Goal: Information Seeking & Learning: Learn about a topic

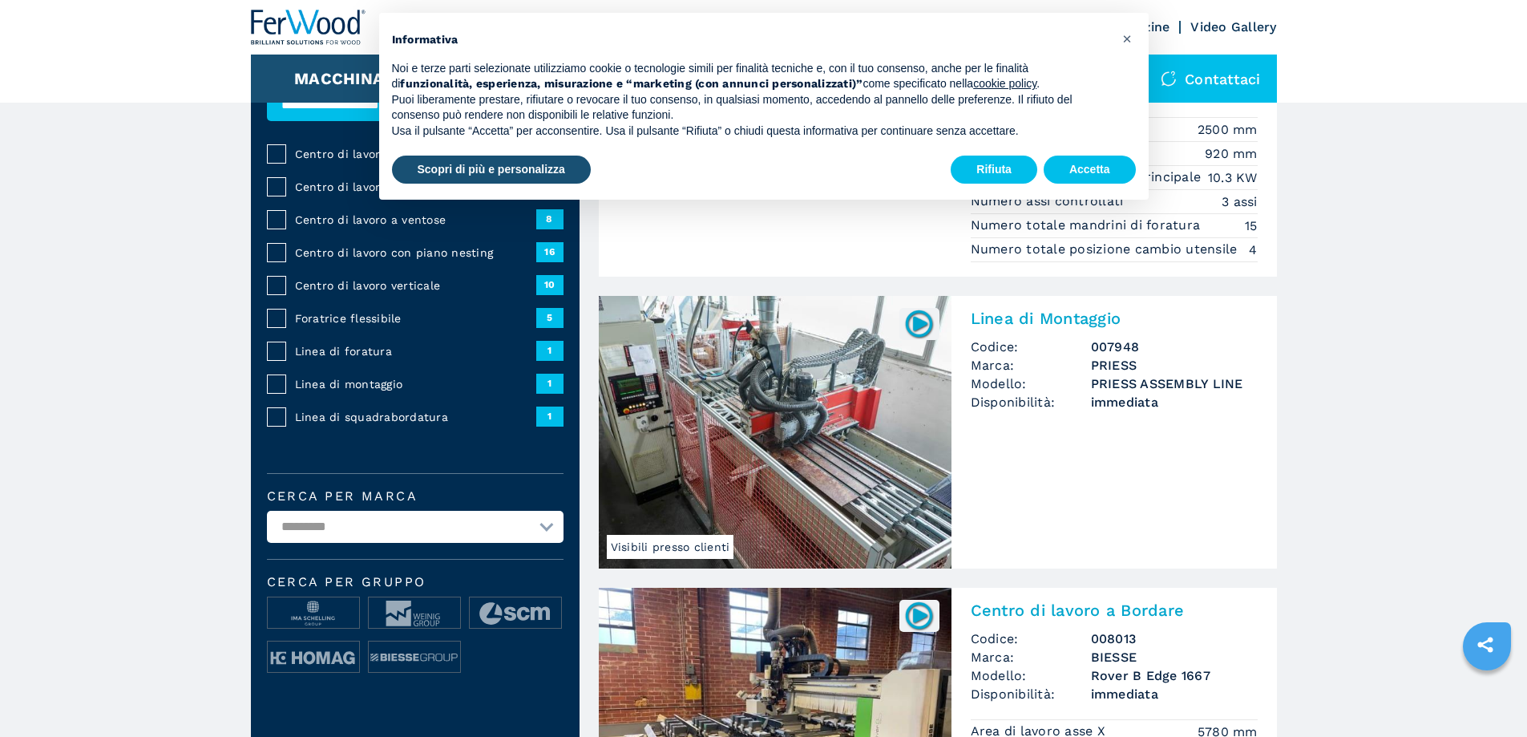
drag, startPoint x: 1405, startPoint y: 332, endPoint x: 1415, endPoint y: 386, distance: 54.6
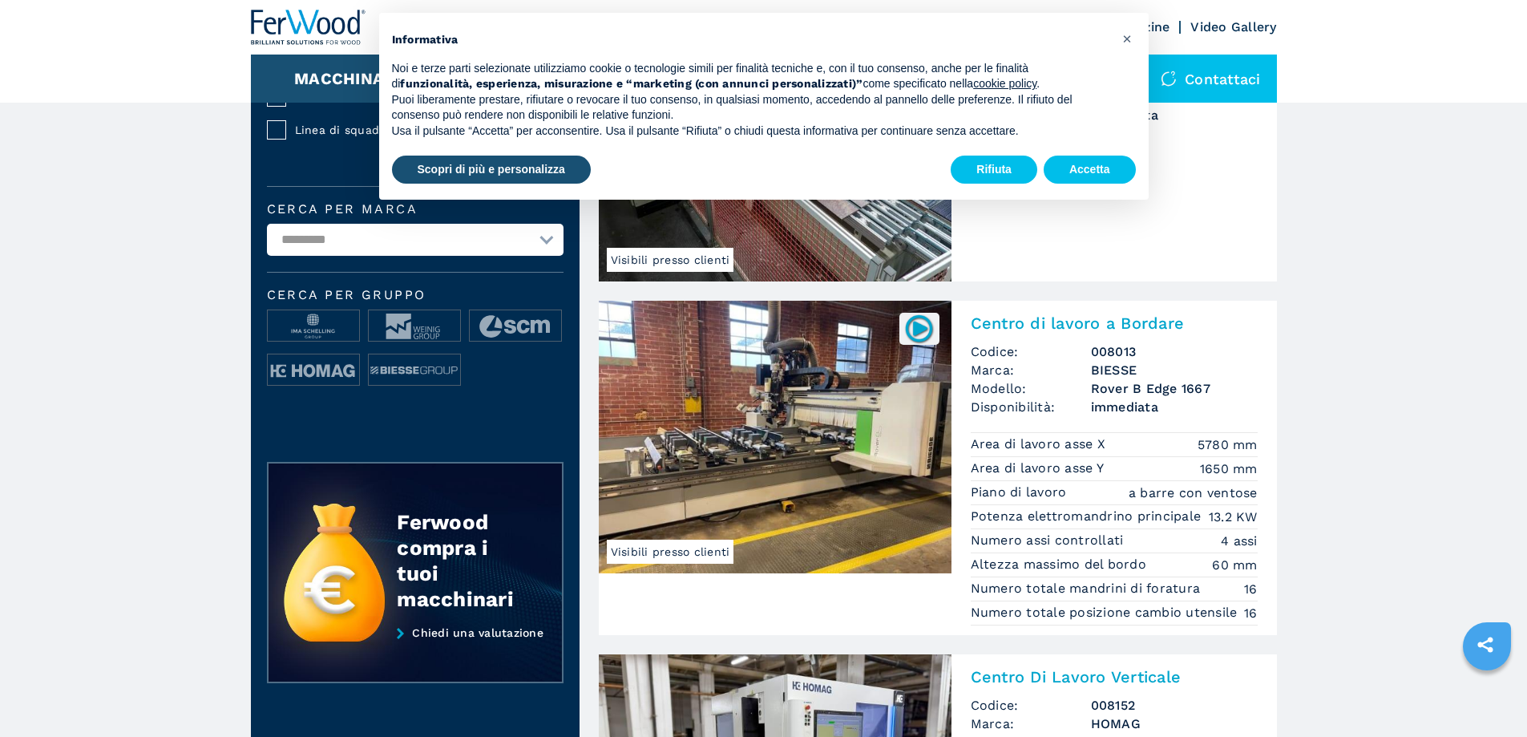
drag, startPoint x: 1408, startPoint y: 384, endPoint x: 1392, endPoint y: 439, distance: 57.6
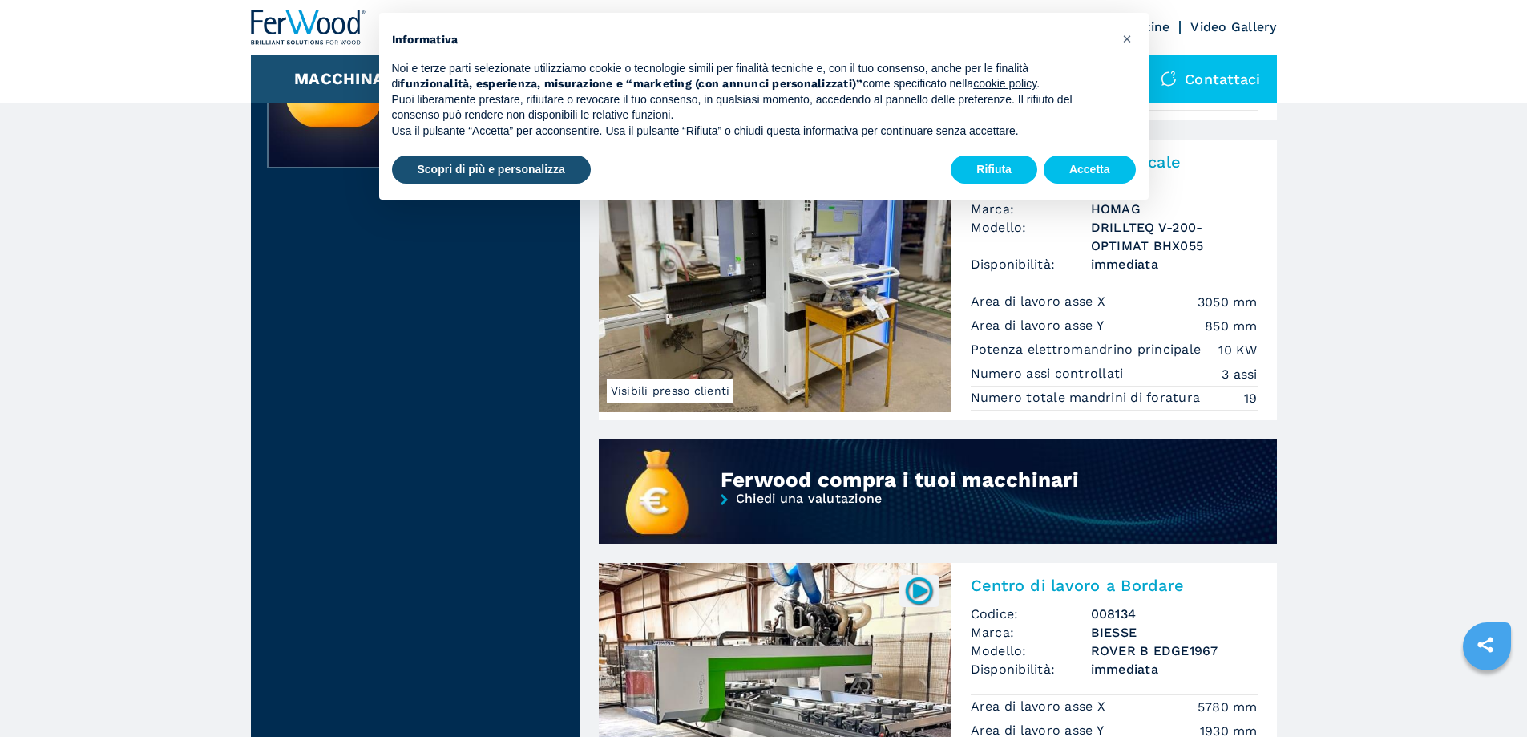
drag, startPoint x: 1395, startPoint y: 426, endPoint x: 1385, endPoint y: 515, distance: 89.5
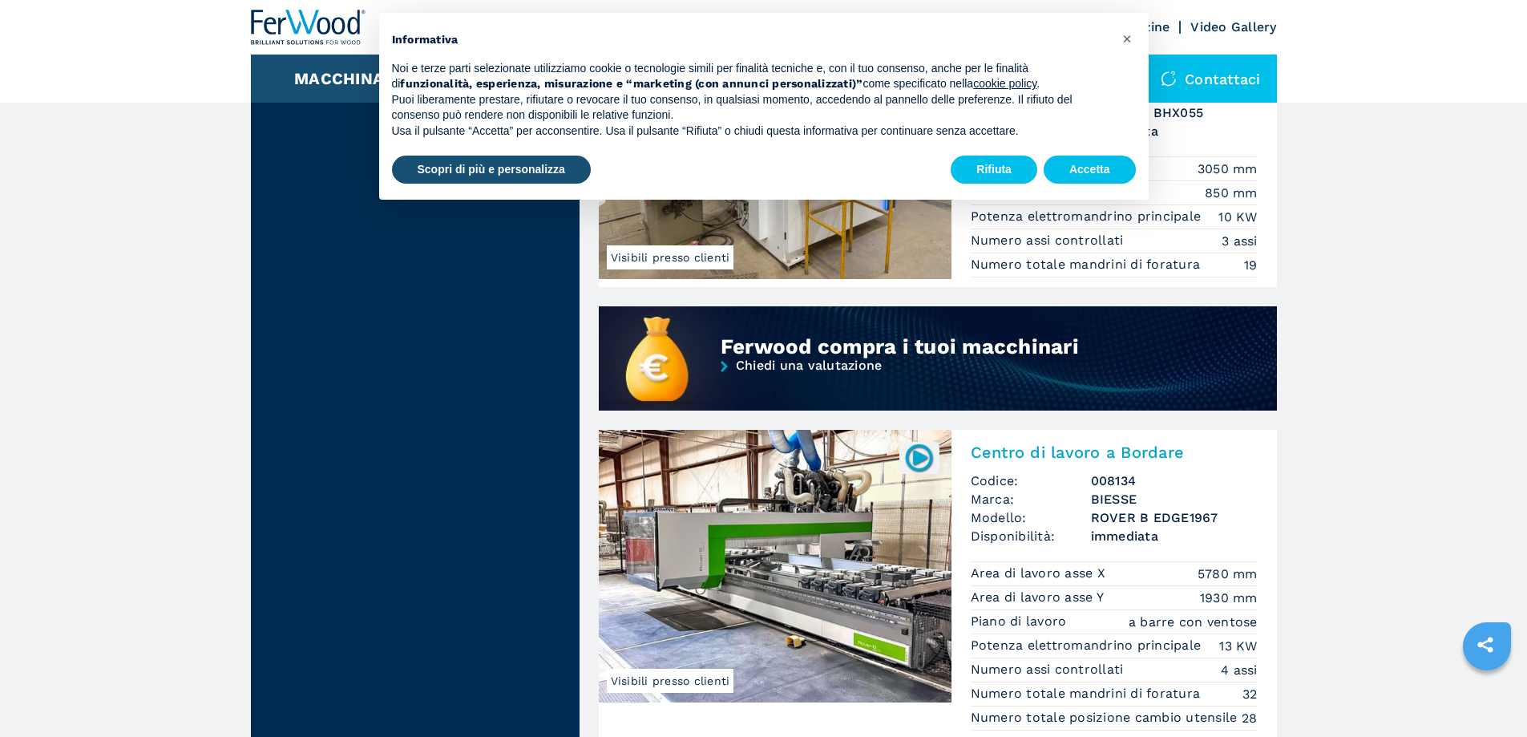
scroll to position [1201, 0]
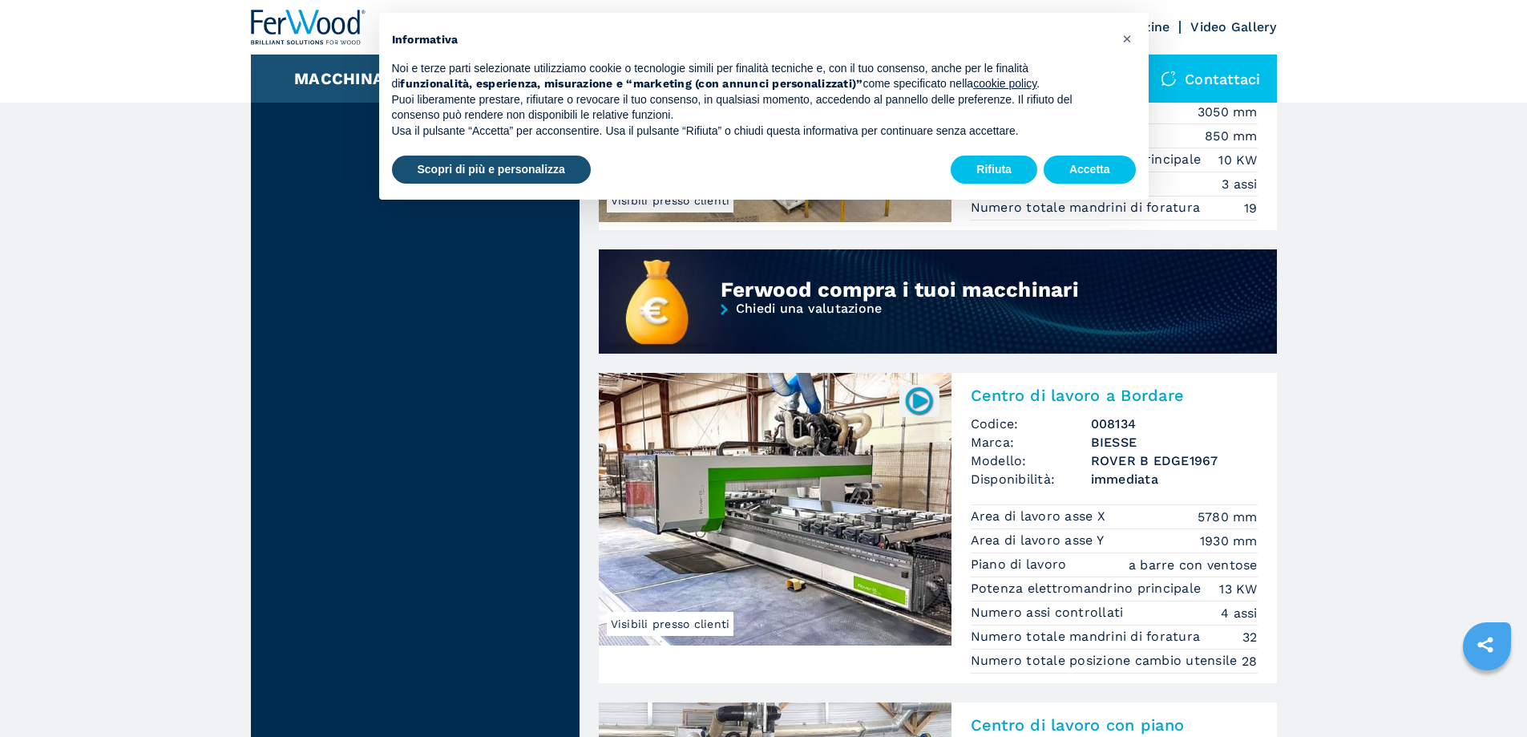
drag, startPoint x: 1390, startPoint y: 459, endPoint x: 1396, endPoint y: 488, distance: 30.3
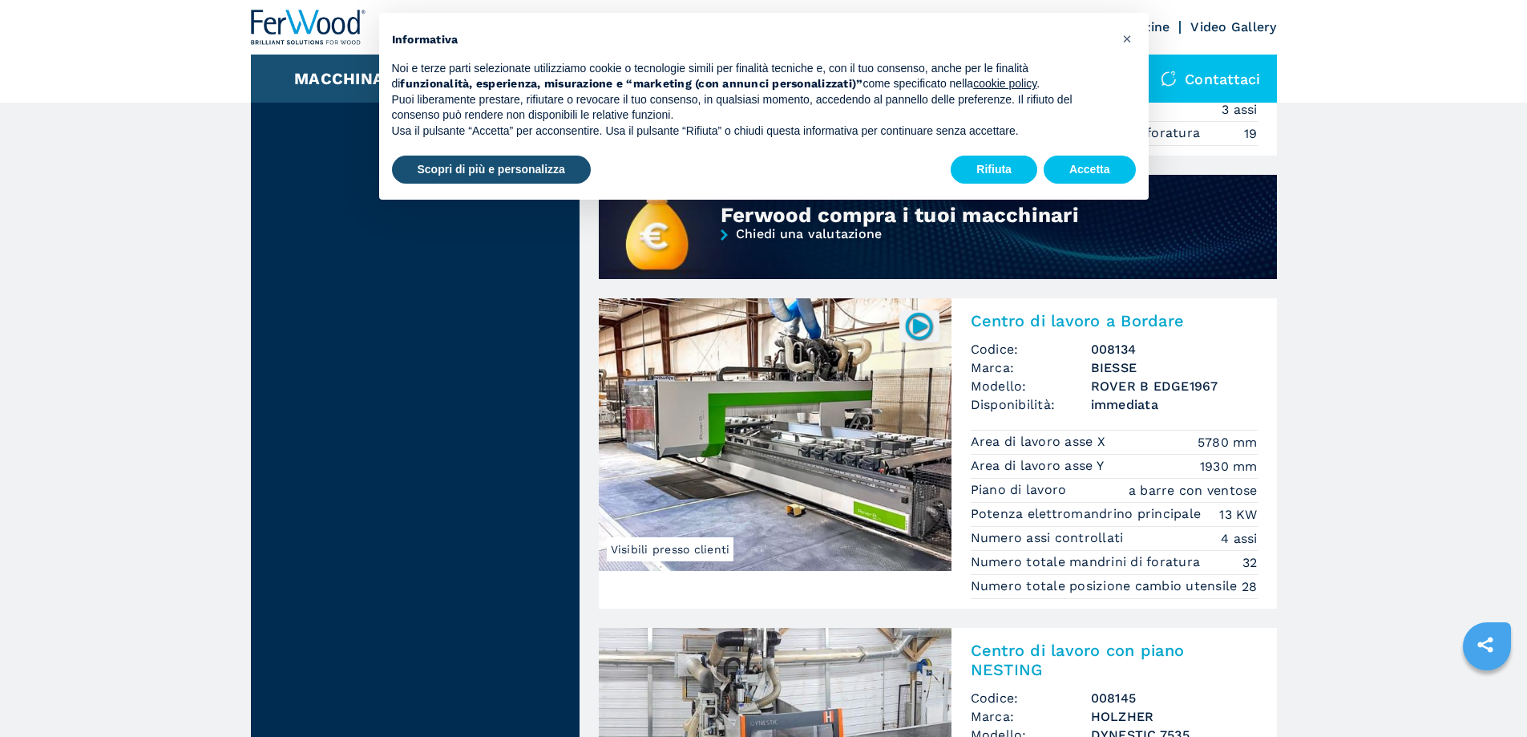
drag, startPoint x: 1402, startPoint y: 447, endPoint x: 1405, endPoint y: 486, distance: 38.6
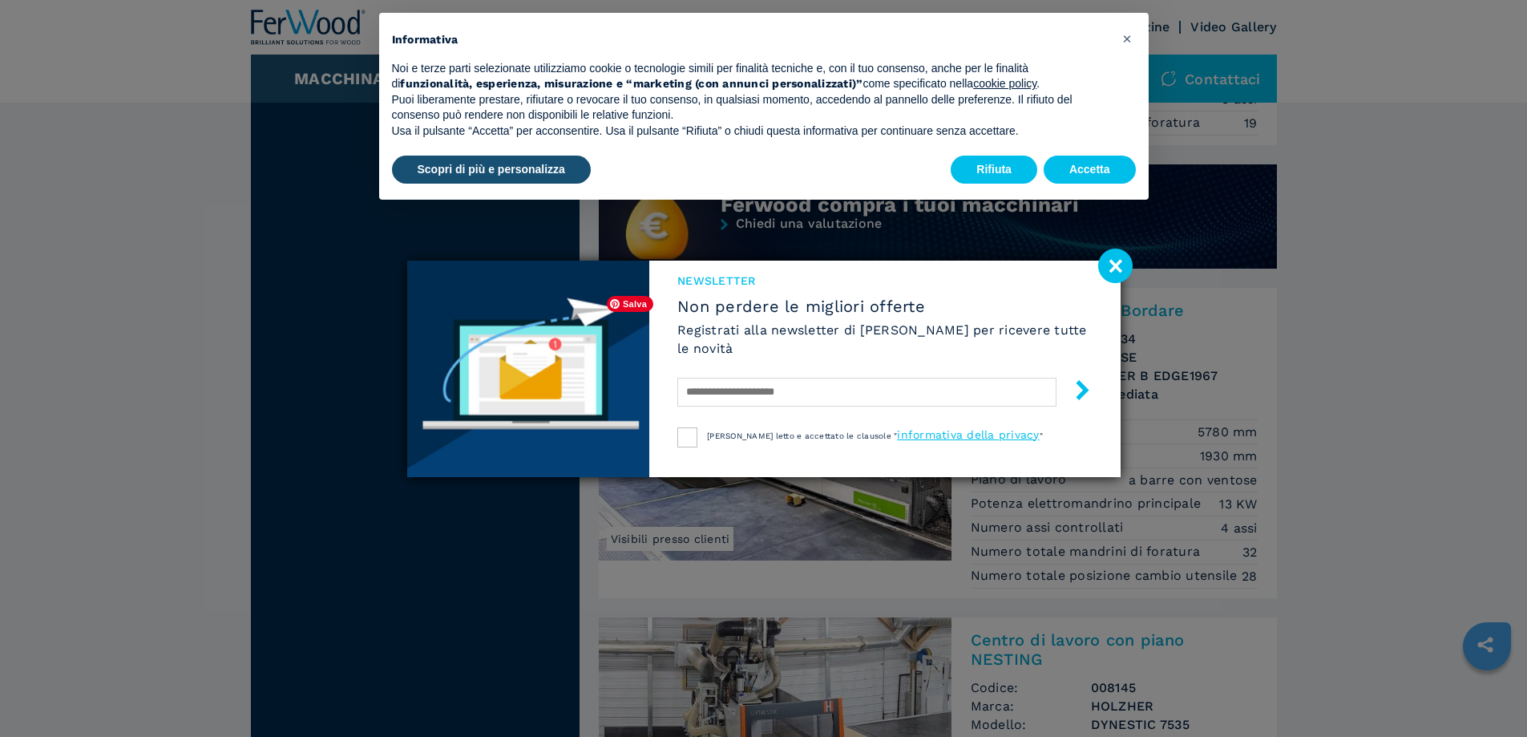
click at [781, 459] on div "NEWSLETTER Non perdere le migliori offerte Registrati alla newsletter di Ferwoo…" at bounding box center [884, 369] width 471 height 216
click at [1121, 257] on image at bounding box center [1115, 265] width 34 height 34
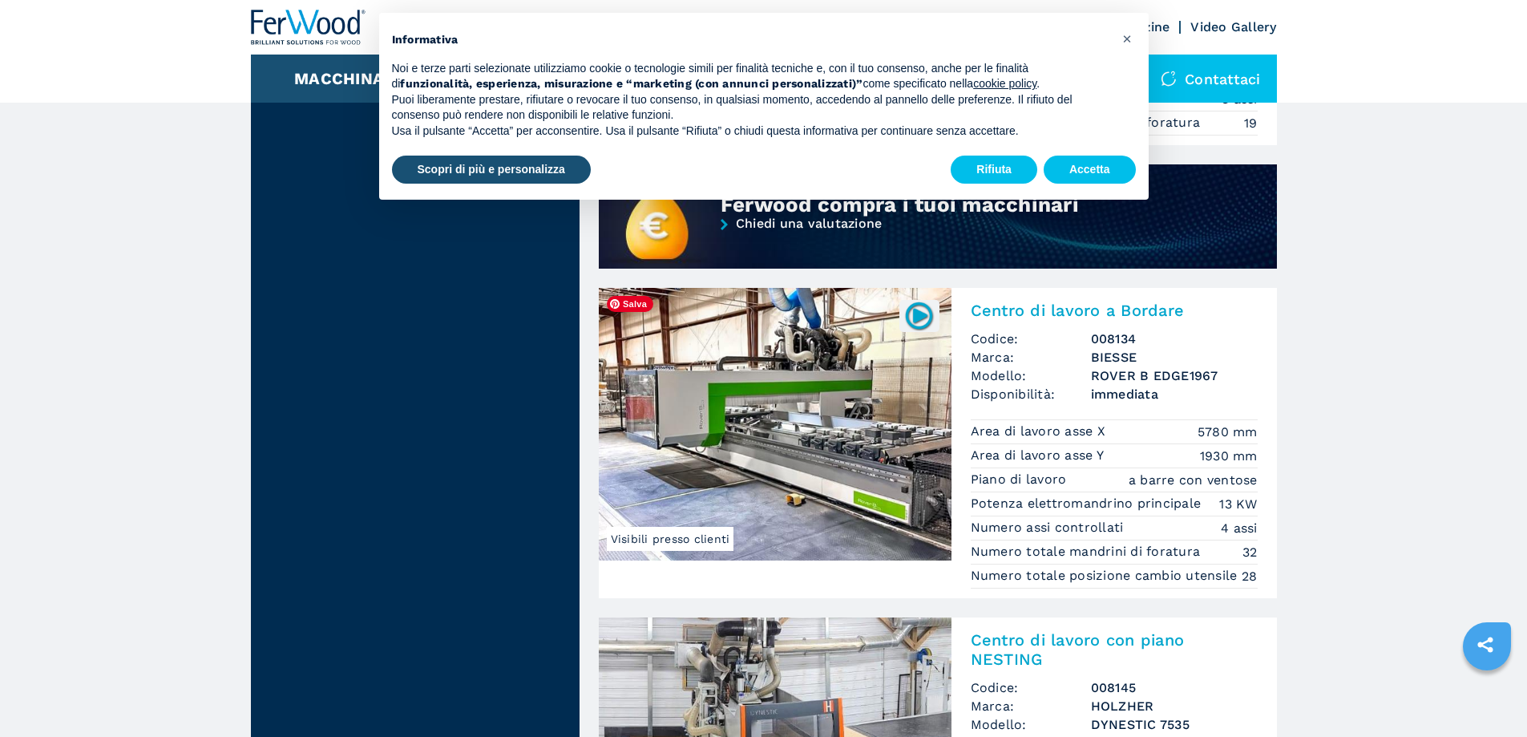
click at [902, 428] on img at bounding box center [775, 424] width 353 height 273
click at [842, 390] on img at bounding box center [775, 424] width 353 height 273
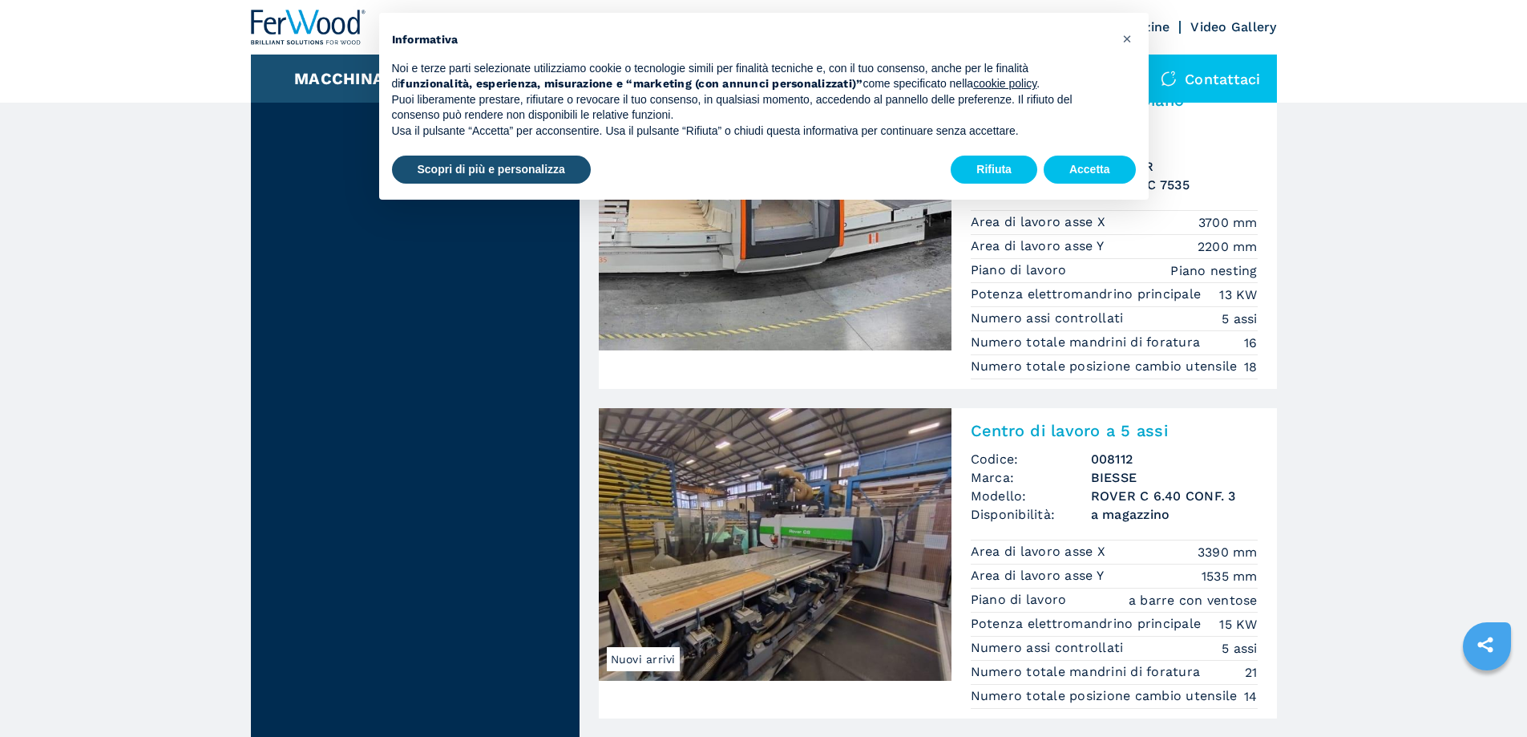
scroll to position [1998, 0]
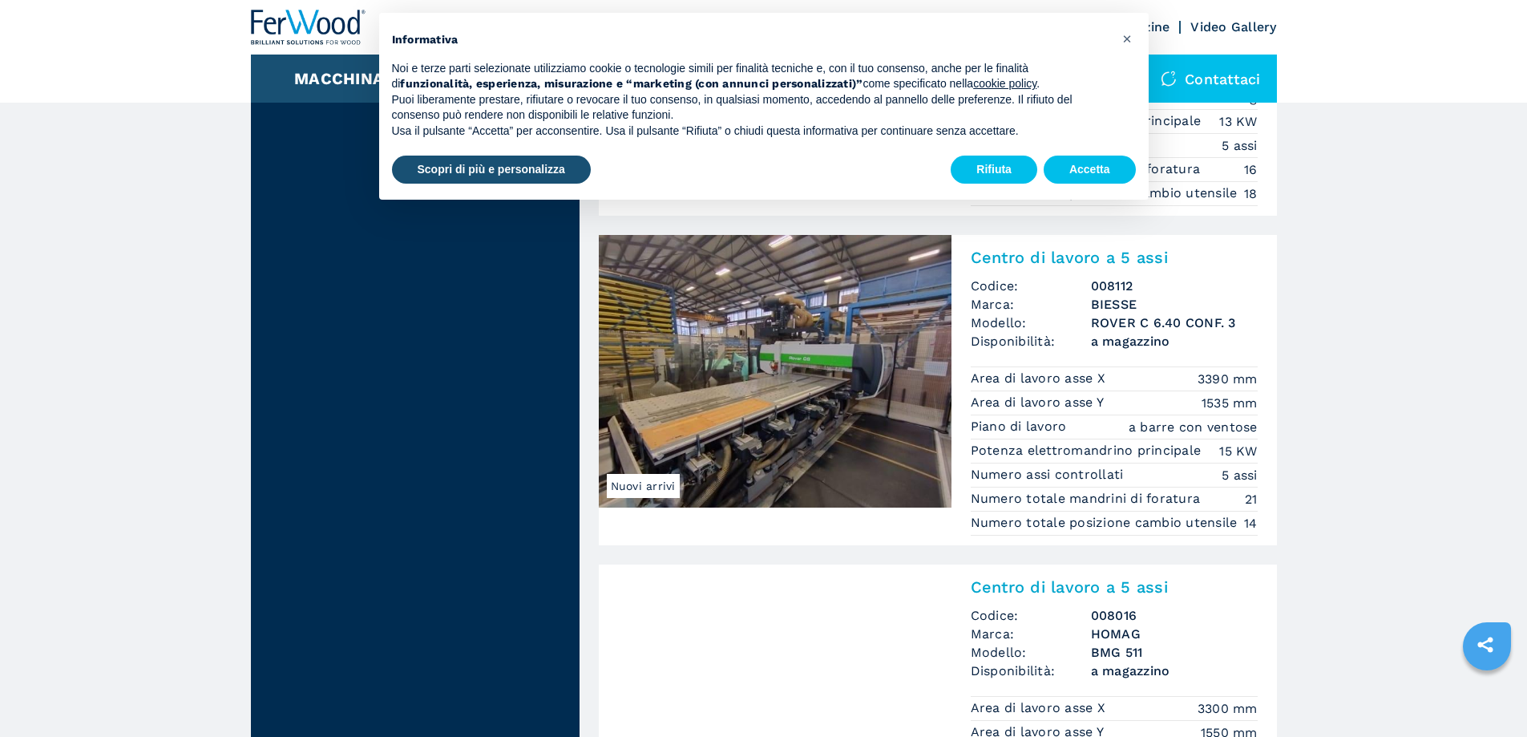
drag, startPoint x: 1425, startPoint y: 295, endPoint x: 1420, endPoint y: 337, distance: 42.9
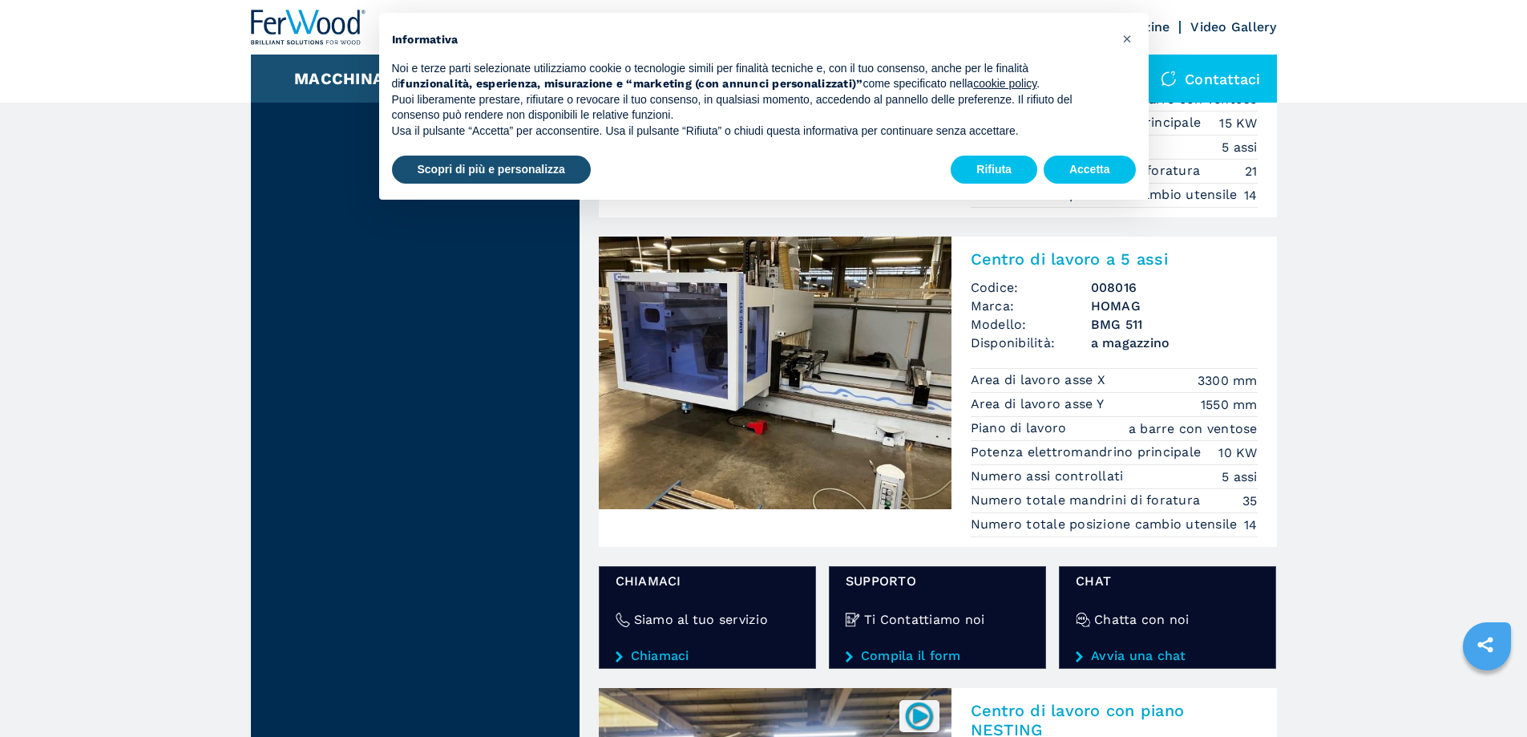
drag, startPoint x: 1433, startPoint y: 289, endPoint x: 1432, endPoint y: 309, distance: 20.1
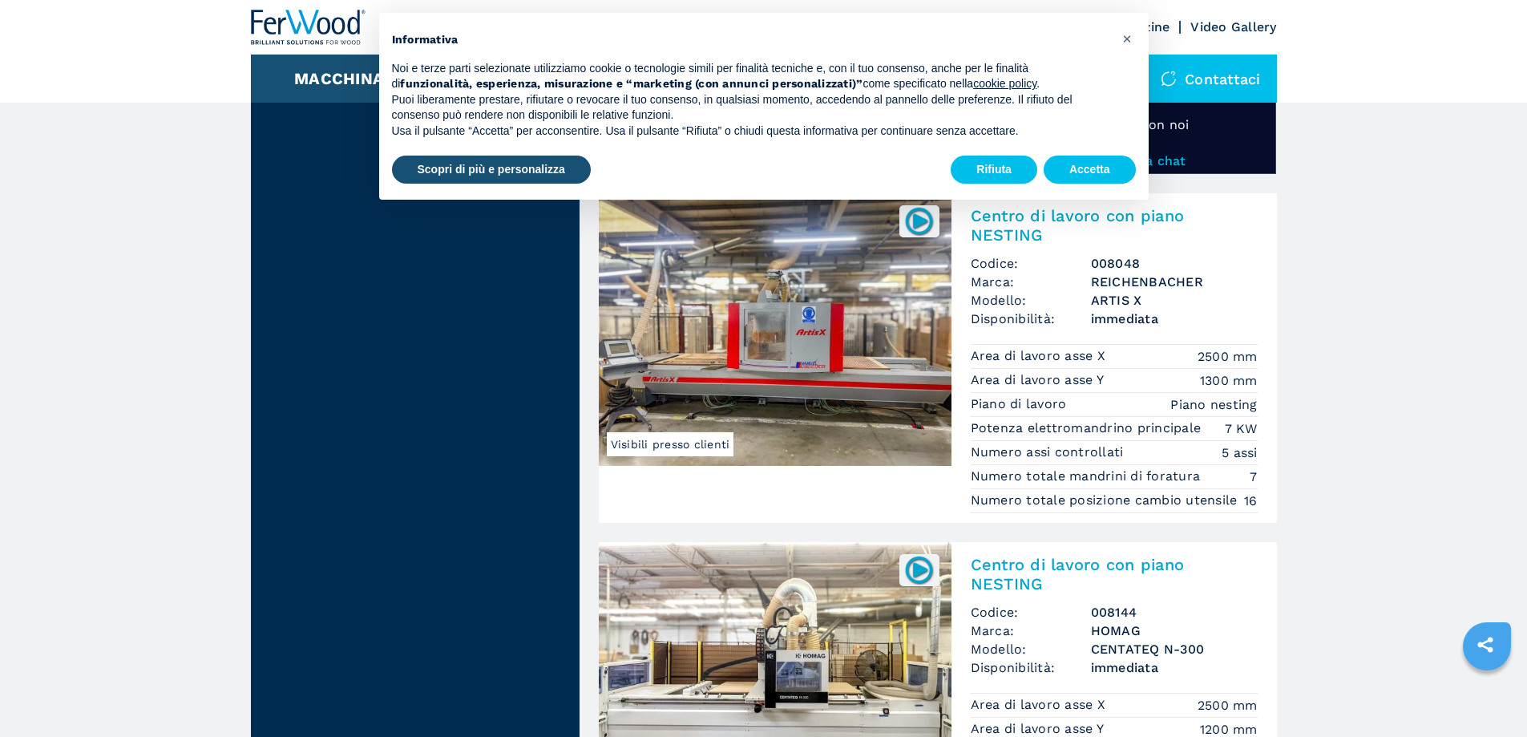
drag, startPoint x: 1435, startPoint y: 287, endPoint x: 1433, endPoint y: 327, distance: 40.1
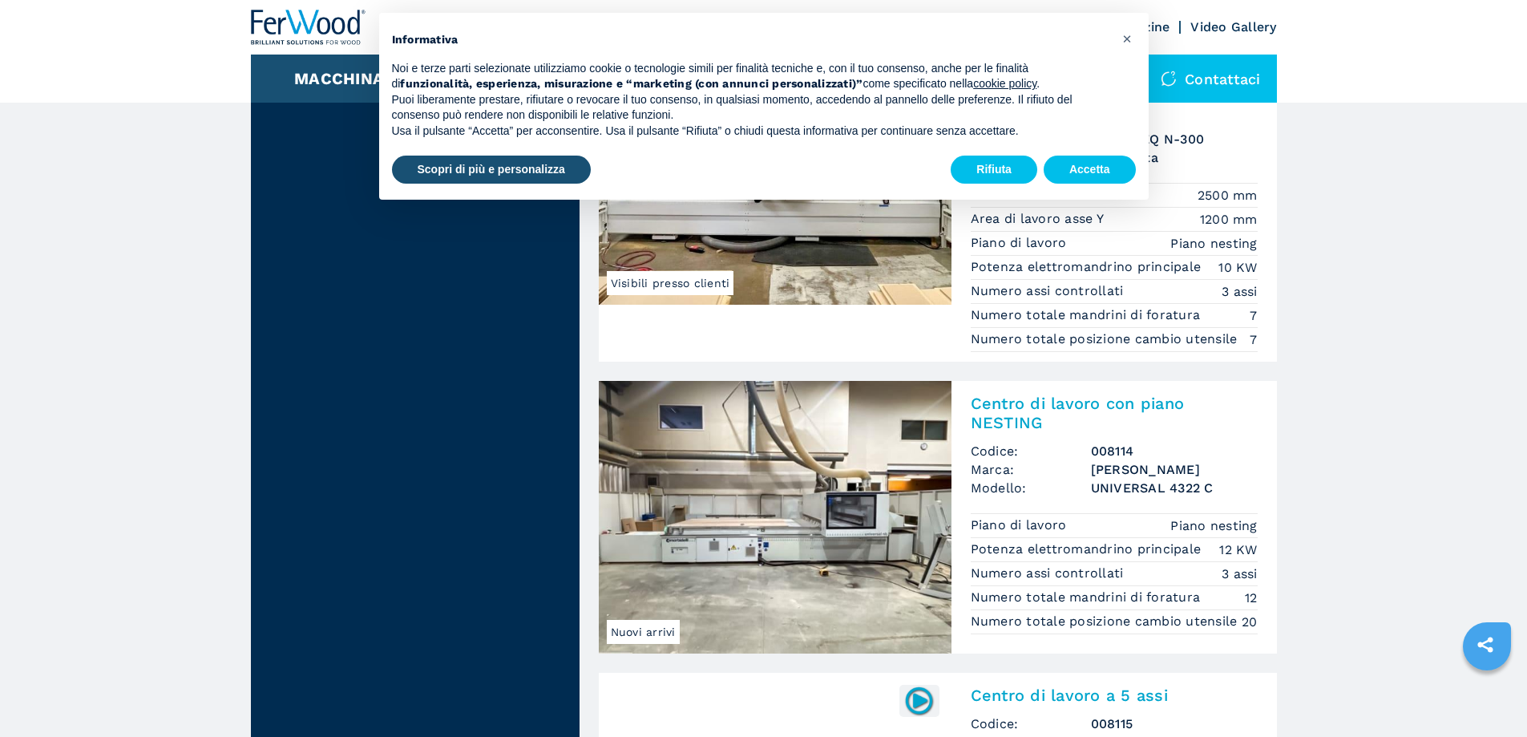
drag, startPoint x: 1424, startPoint y: 303, endPoint x: 1418, endPoint y: 389, distance: 86.0
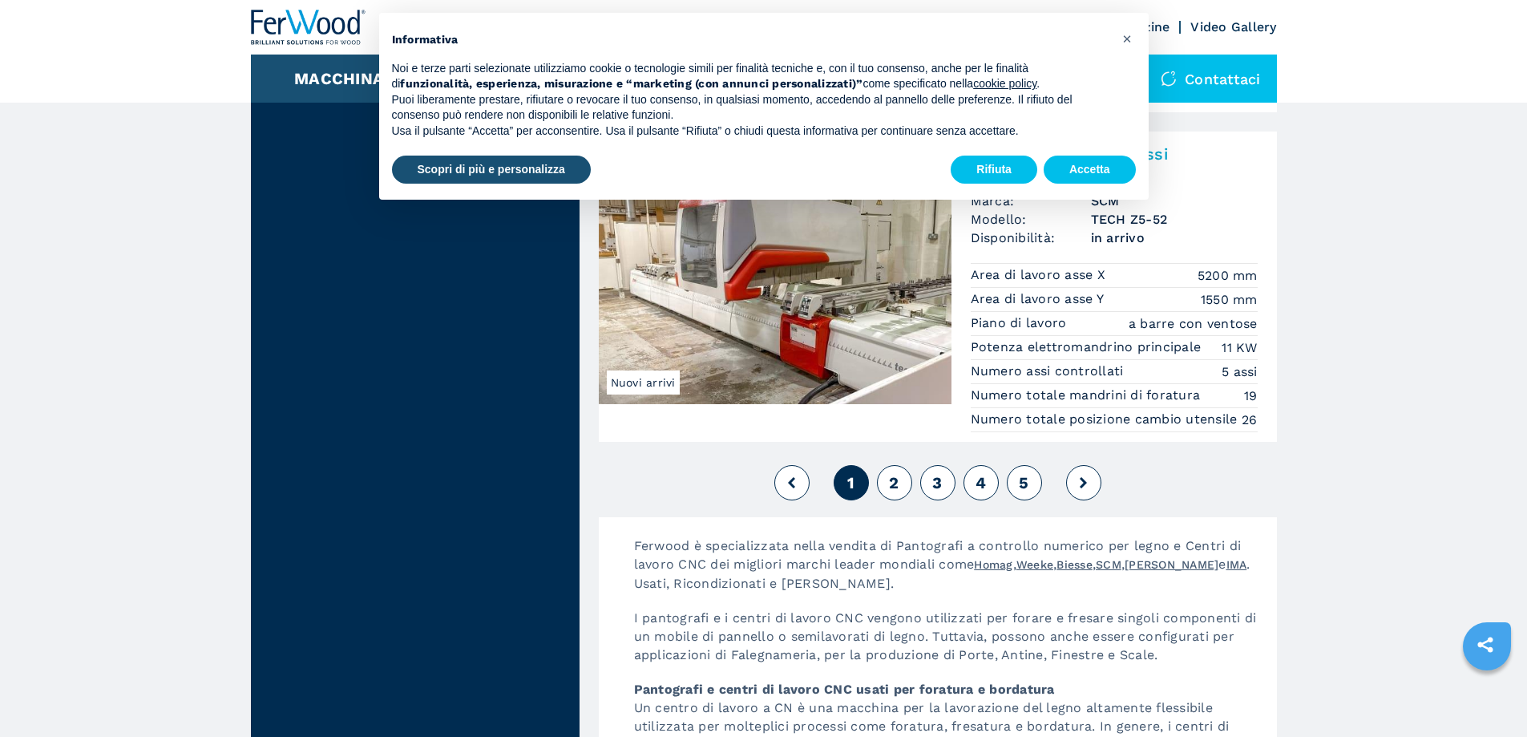
scroll to position [4038, 0]
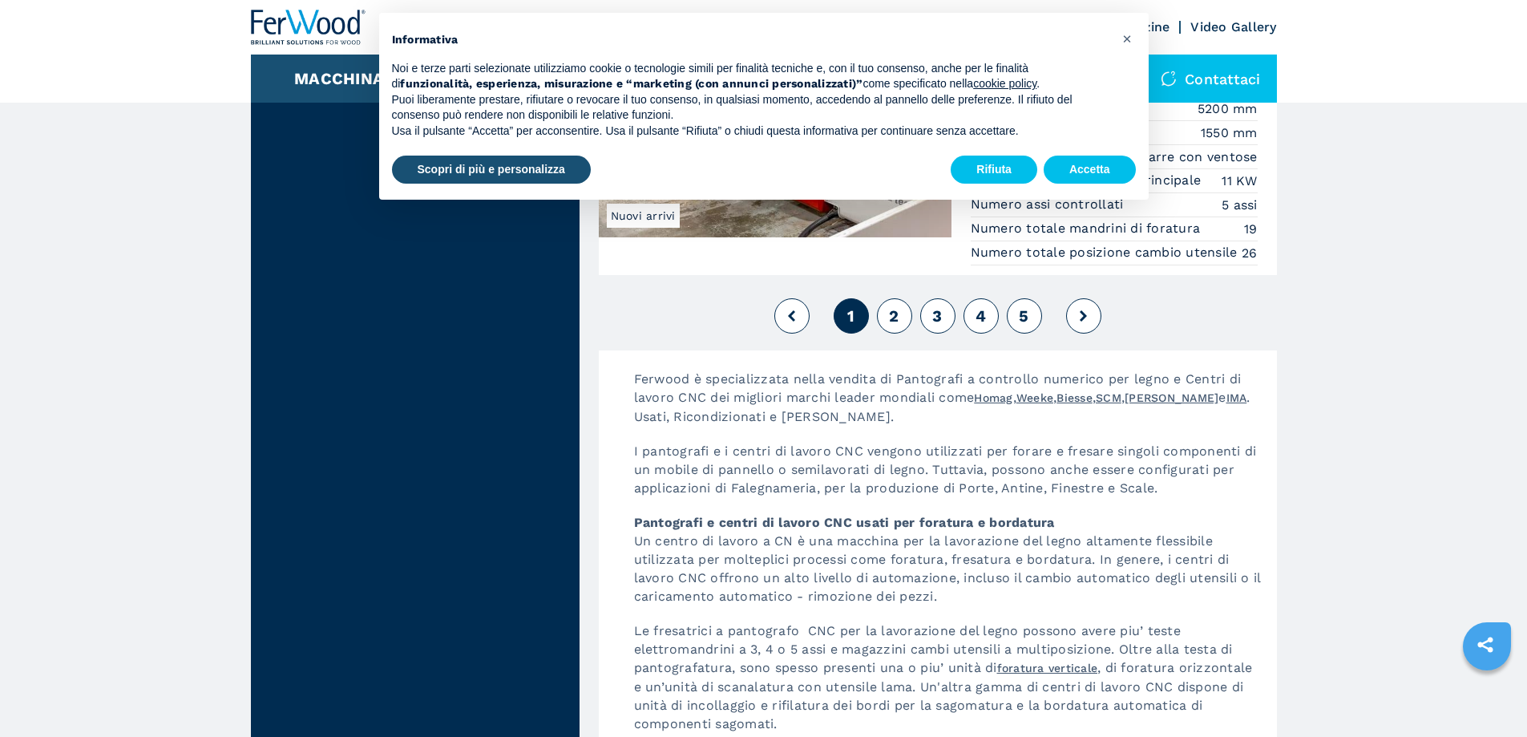
drag, startPoint x: 1416, startPoint y: 344, endPoint x: 1428, endPoint y: 438, distance: 95.3
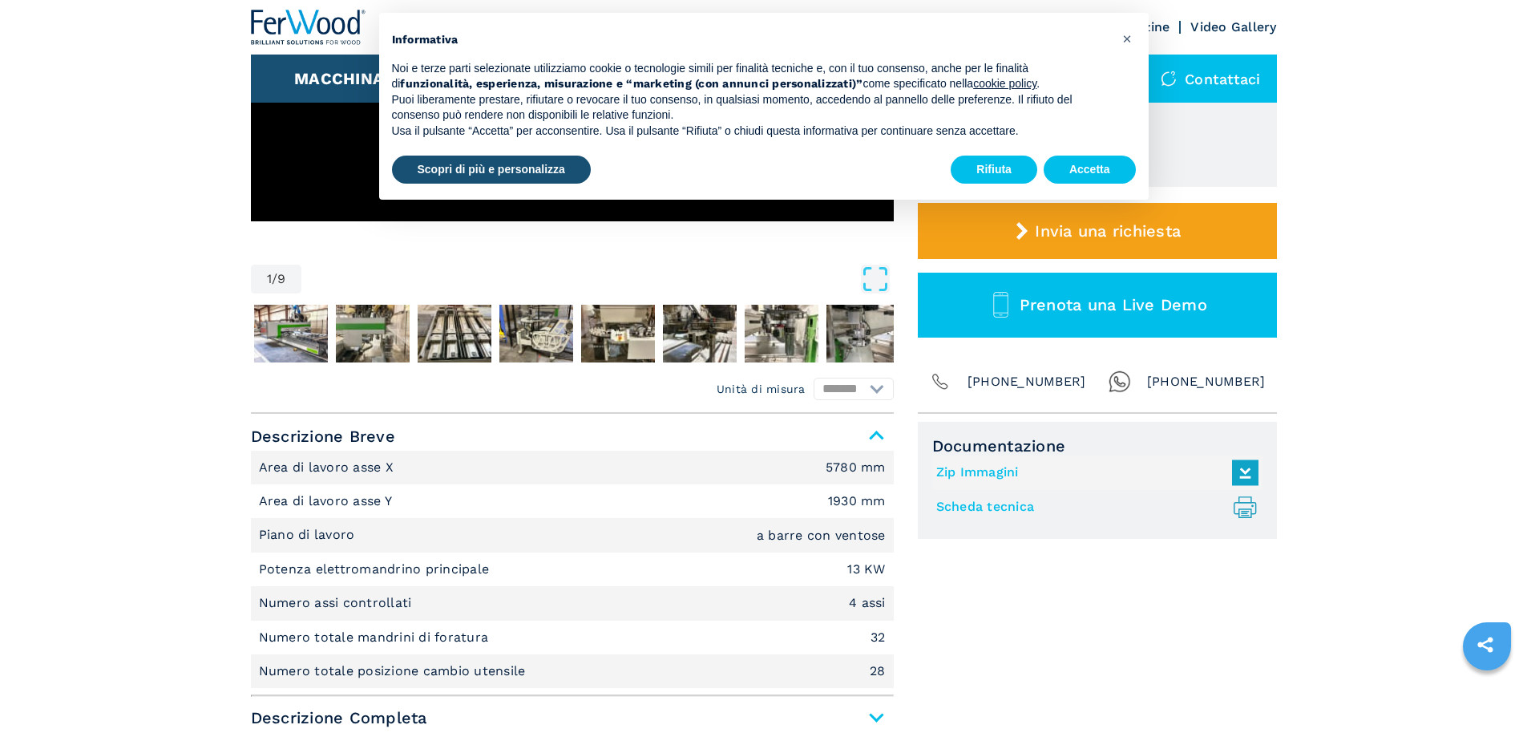
drag, startPoint x: 1444, startPoint y: 400, endPoint x: 1444, endPoint y: 450, distance: 50.5
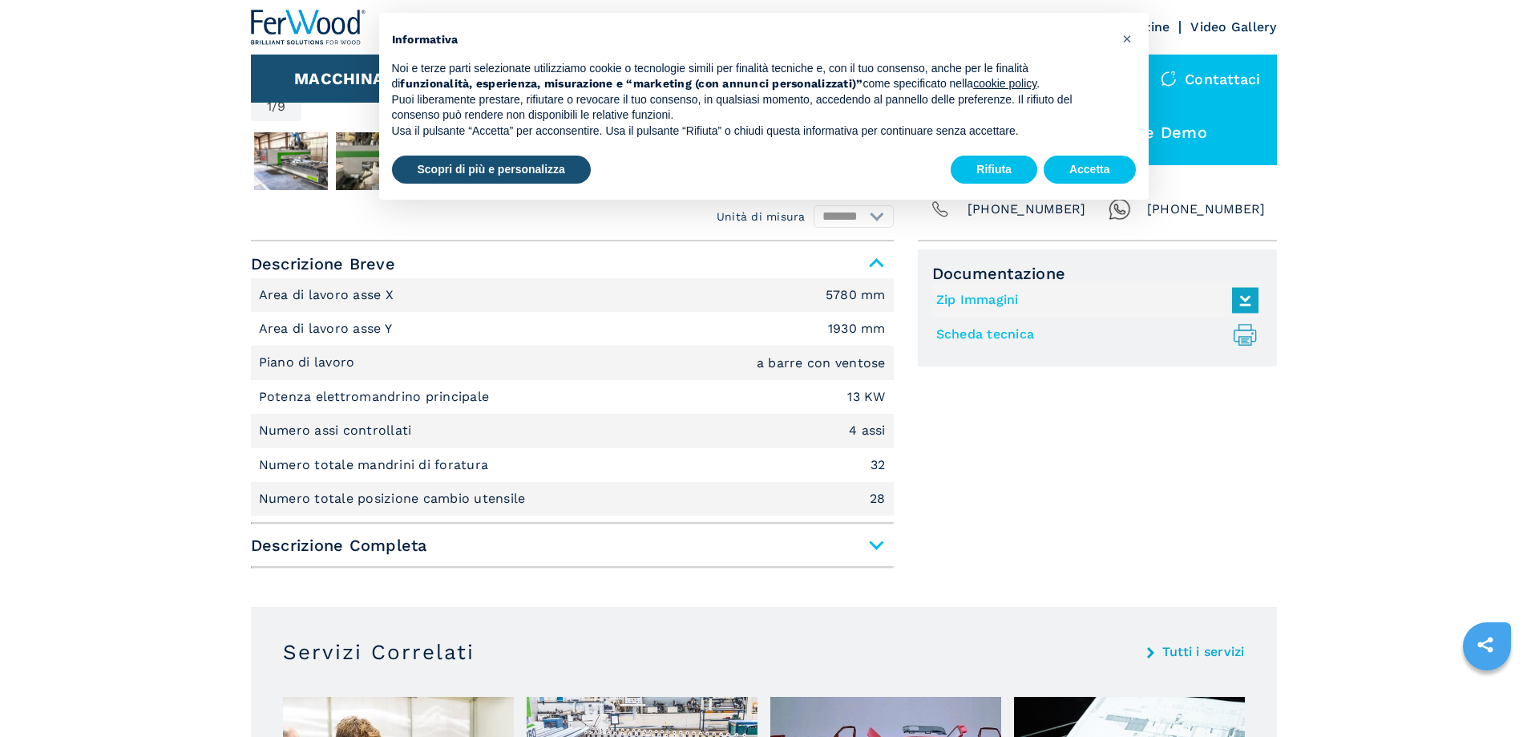
drag, startPoint x: 1433, startPoint y: 490, endPoint x: 1434, endPoint y: 530, distance: 40.1
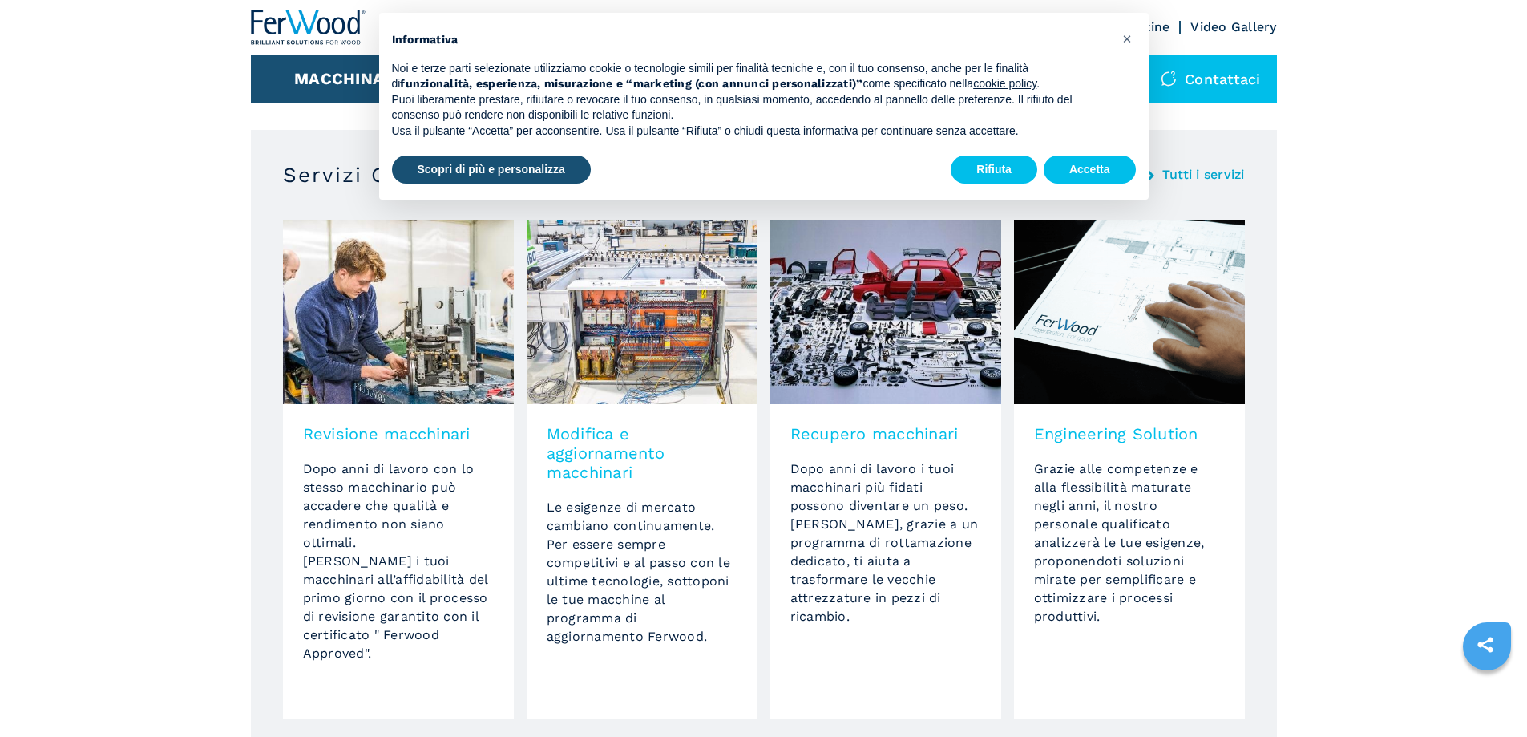
drag, startPoint x: 1421, startPoint y: 437, endPoint x: 1417, endPoint y: 499, distance: 62.7
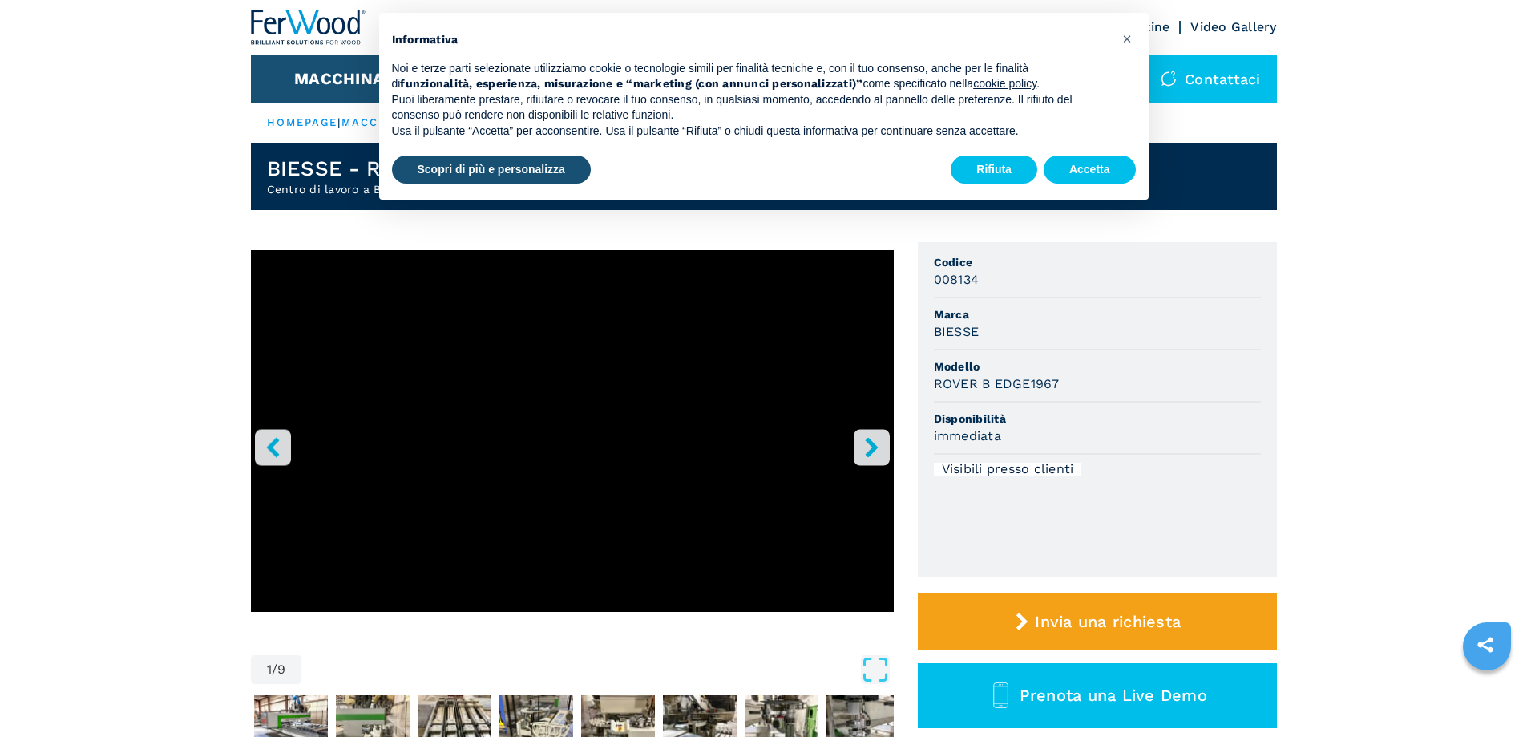
drag, startPoint x: 0, startPoint y: 126, endPoint x: 0, endPoint y: 48, distance: 77.8
